Goal: Task Accomplishment & Management: Use online tool/utility

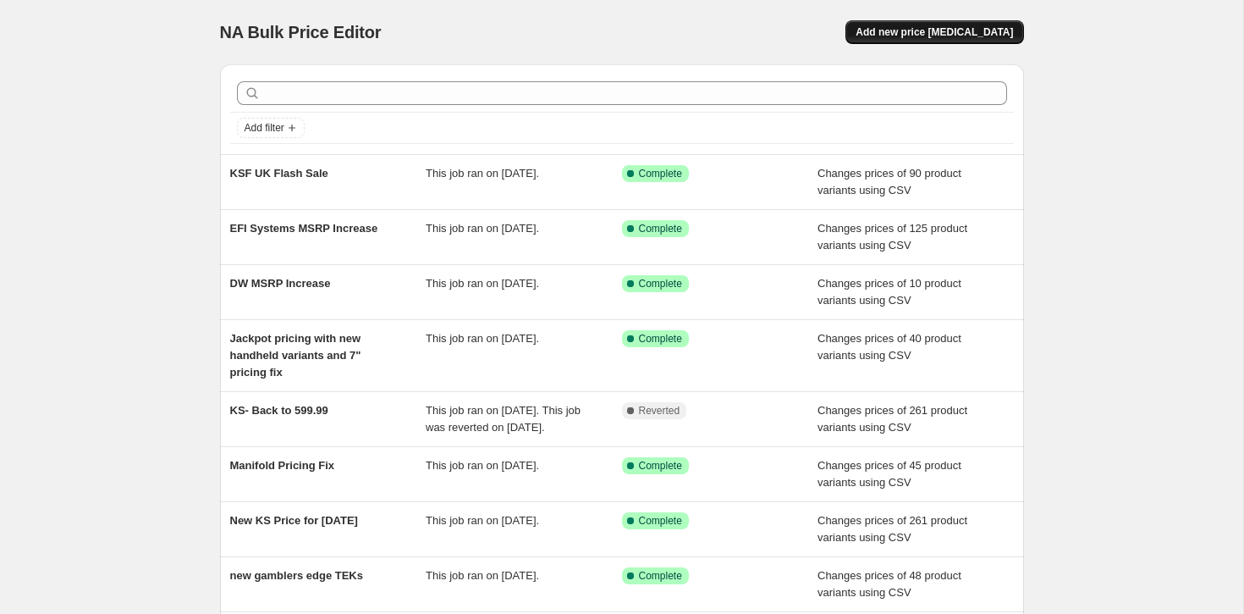
click at [943, 34] on span "Add new price [MEDICAL_DATA]" at bounding box center [934, 32] width 157 height 14
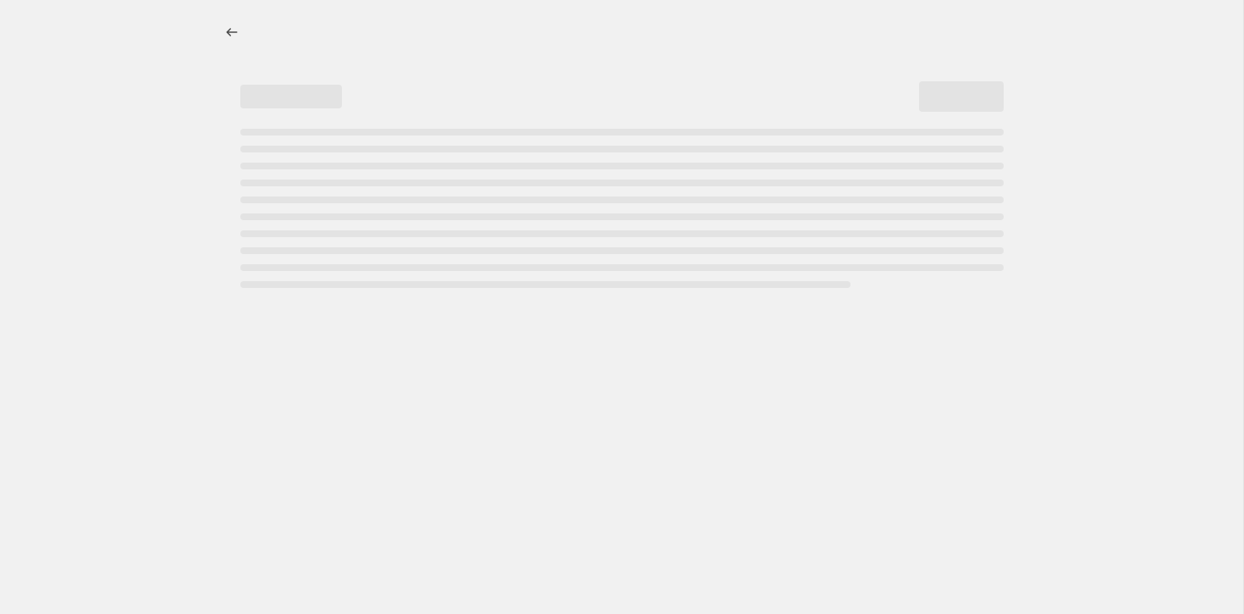
select select "percentage"
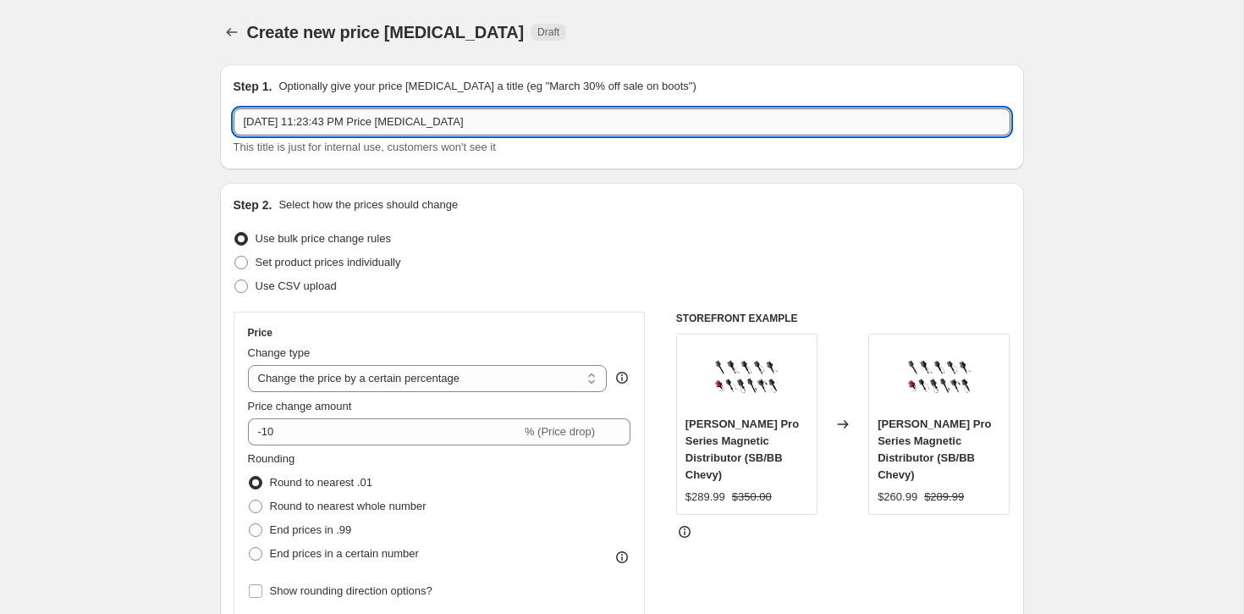
click at [305, 127] on input "[DATE] 11:23:43 PM Price [MEDICAL_DATA]" at bounding box center [622, 121] width 777 height 27
type input "KS2P UK after adding all variants"
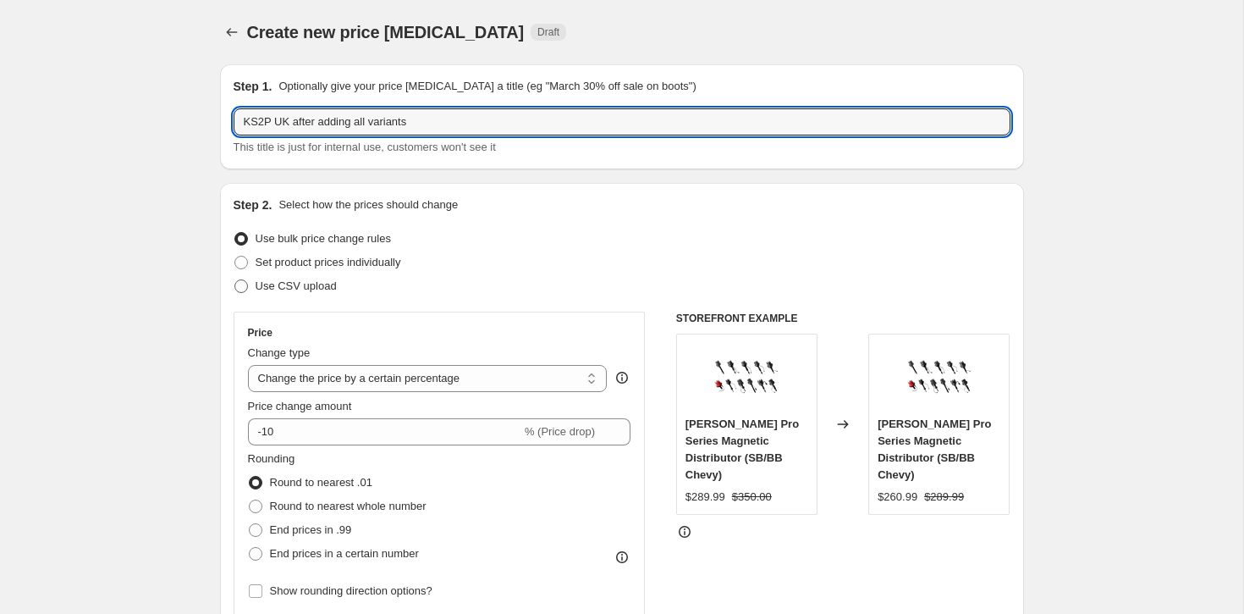
click at [246, 292] on span at bounding box center [242, 286] width 14 height 14
click at [235, 280] on input "Use CSV upload" at bounding box center [235, 279] width 1 height 1
radio input "true"
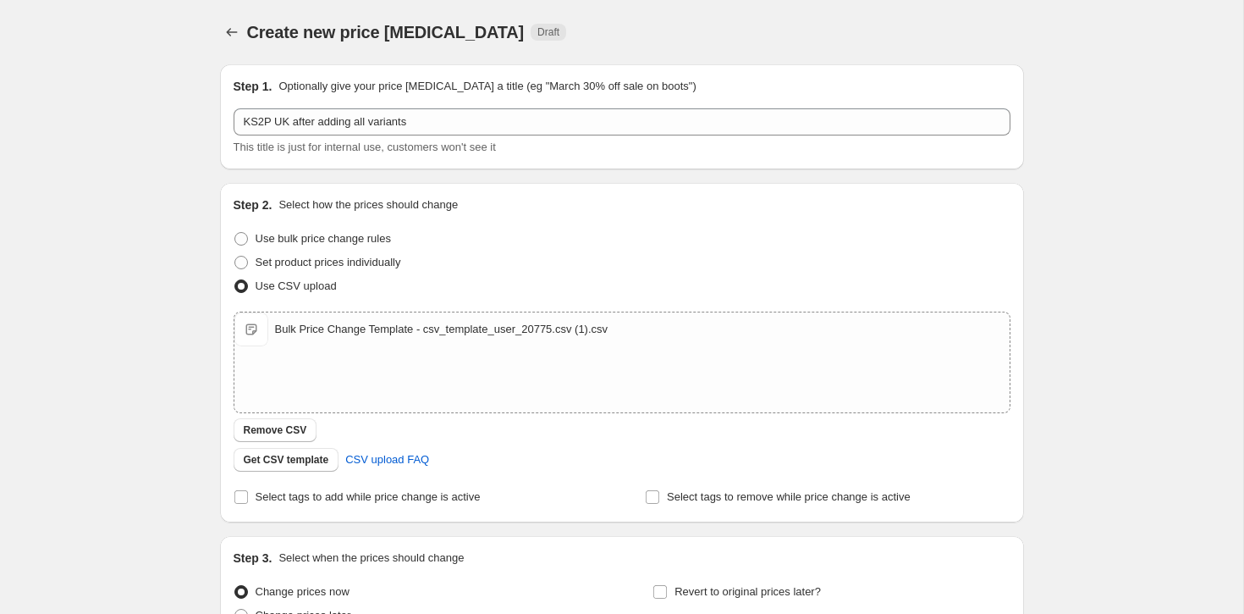
scroll to position [171, 0]
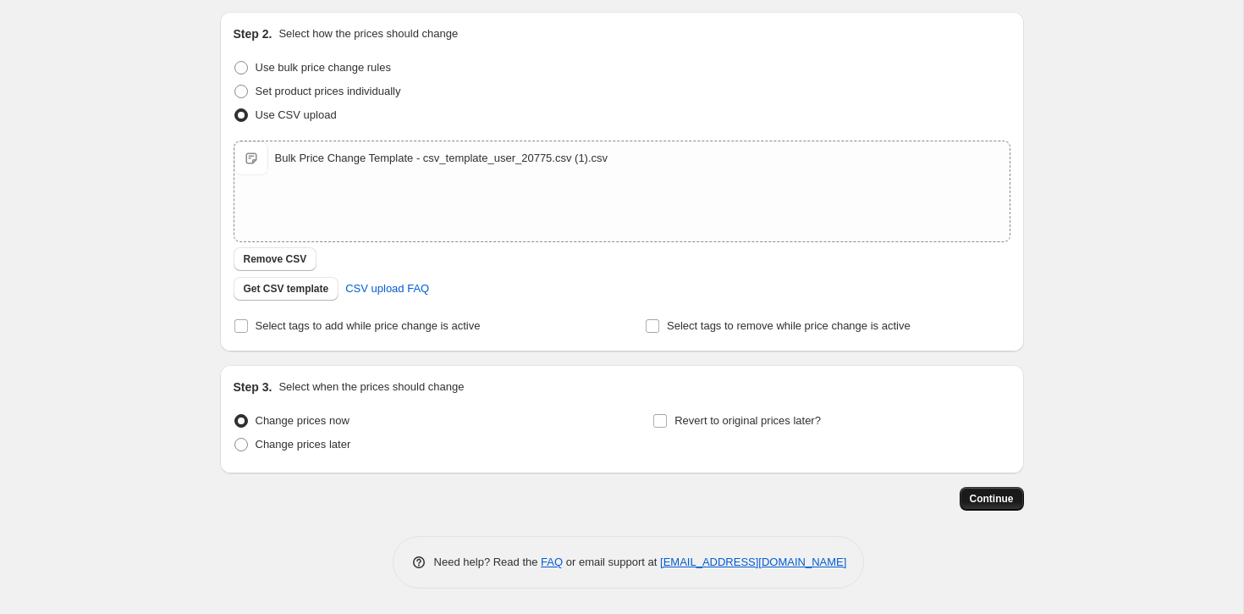
click at [1004, 496] on span "Continue" at bounding box center [992, 499] width 44 height 14
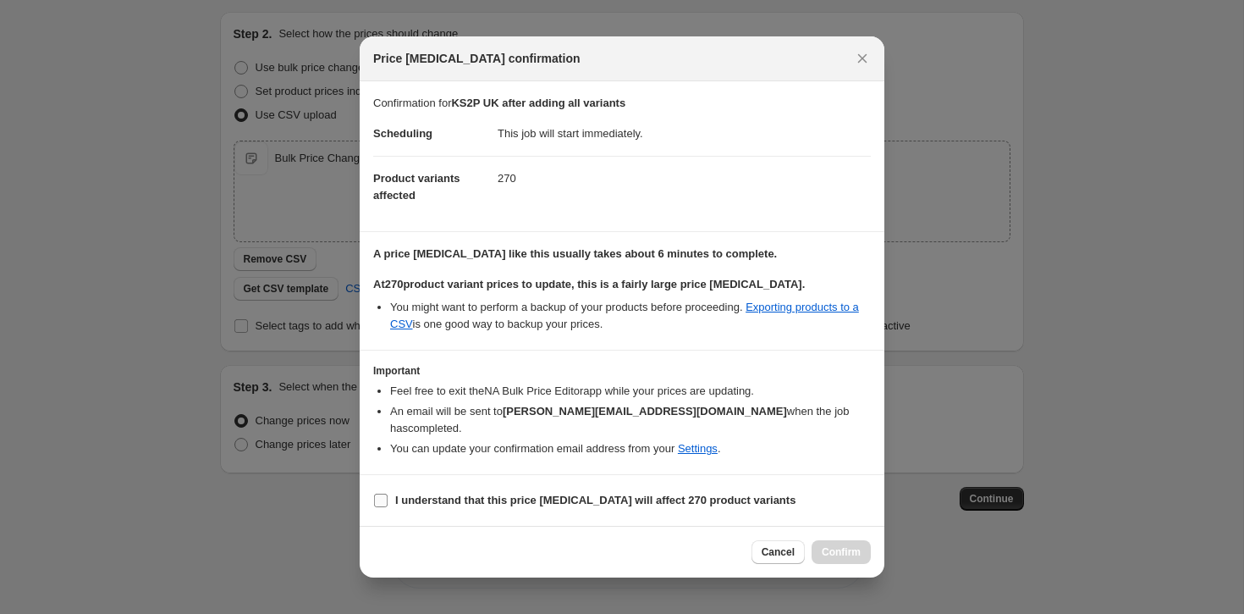
click at [429, 492] on span "I understand that this price [MEDICAL_DATA] will affect 270 product variants" at bounding box center [595, 500] width 400 height 17
click at [388, 494] on input "I understand that this price [MEDICAL_DATA] will affect 270 product variants" at bounding box center [381, 501] width 14 height 14
checkbox input "true"
click at [862, 549] on button "Confirm" at bounding box center [841, 552] width 59 height 24
